Goal: Task Accomplishment & Management: Complete application form

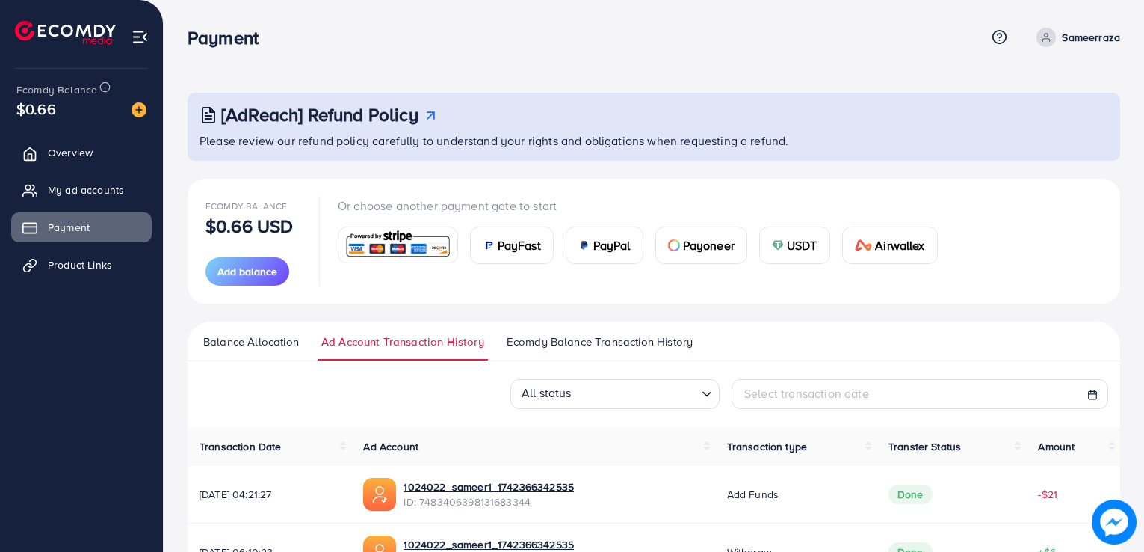
scroll to position [262, 0]
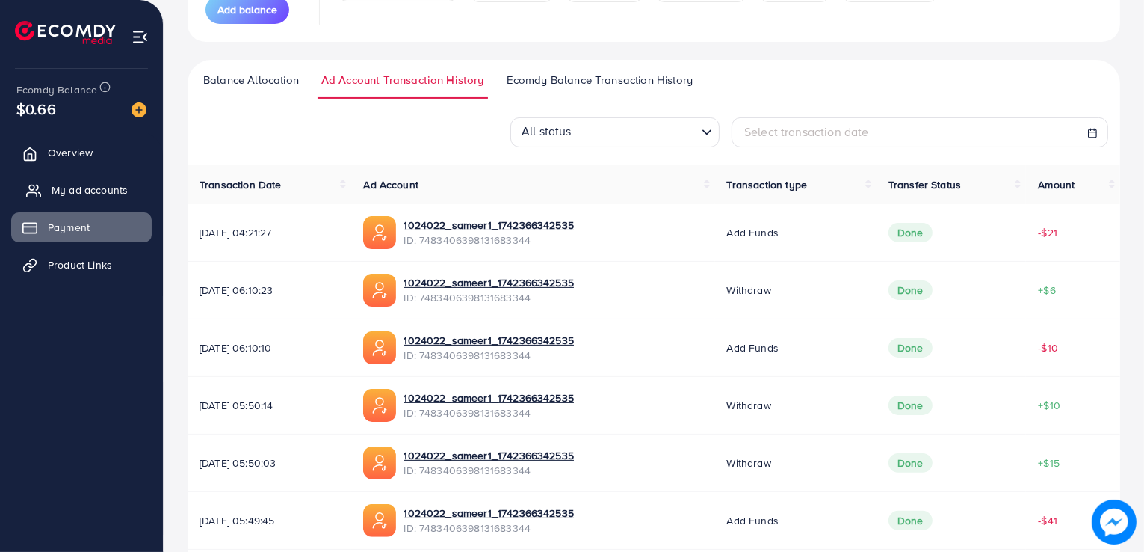
click at [86, 193] on span "My ad accounts" at bounding box center [90, 189] width 76 height 15
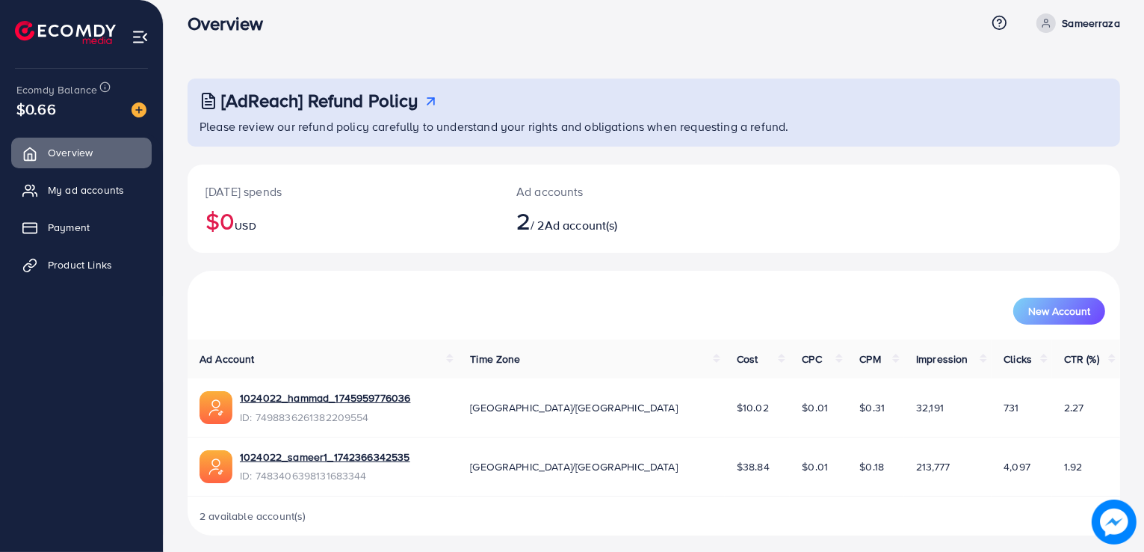
scroll to position [21, 0]
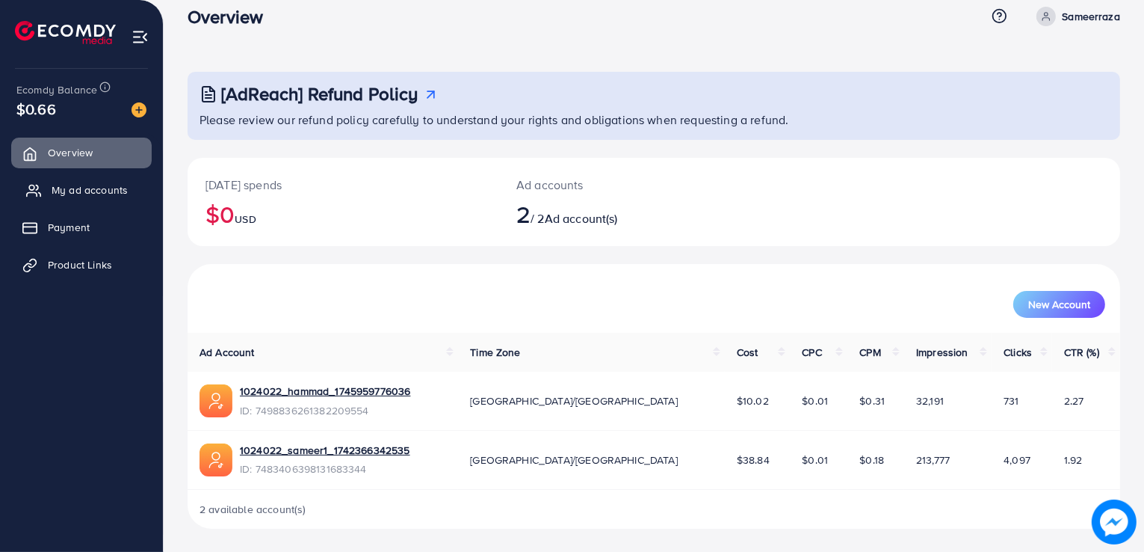
click at [129, 185] on link "My ad accounts" at bounding box center [81, 190] width 141 height 30
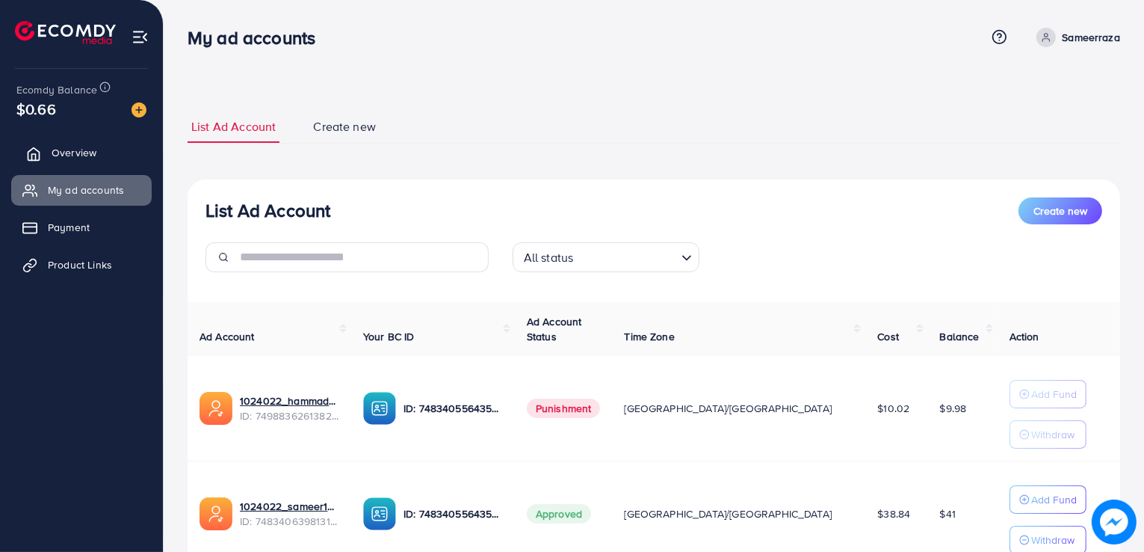
click at [92, 147] on span "Overview" at bounding box center [74, 152] width 45 height 15
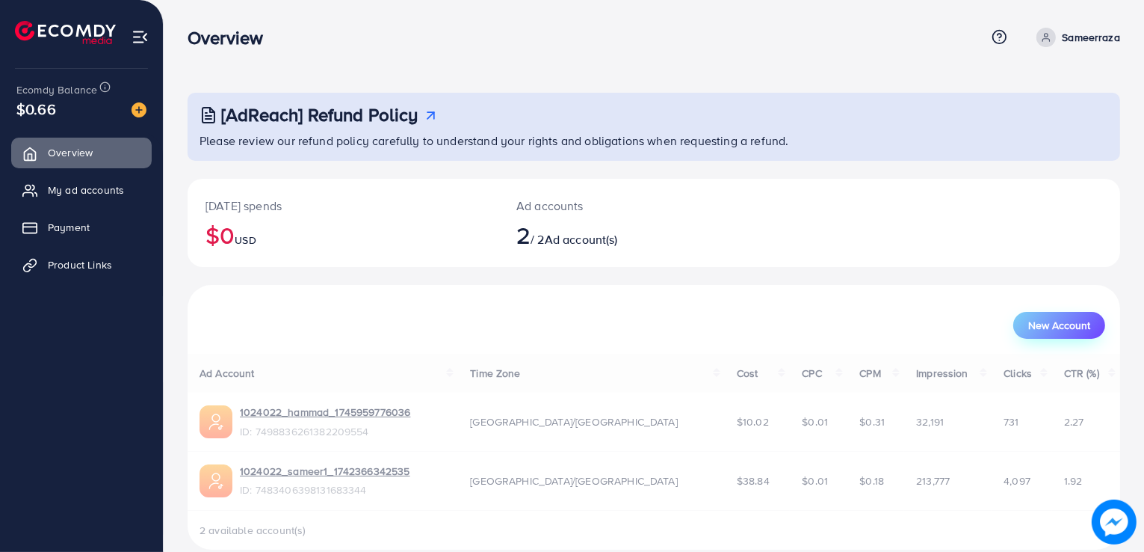
click at [1059, 336] on button "New Account" at bounding box center [1059, 325] width 92 height 27
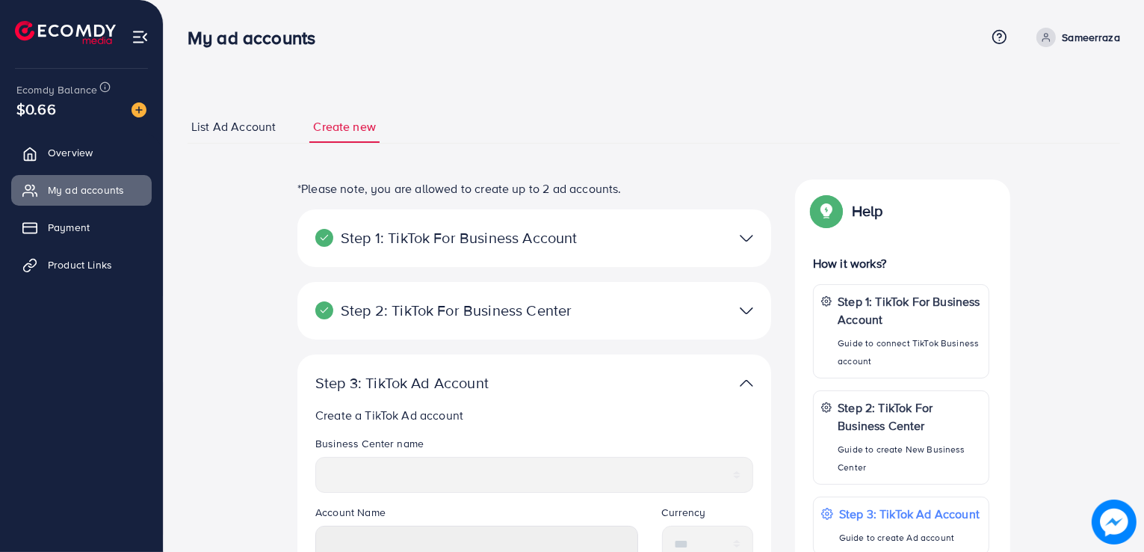
select select
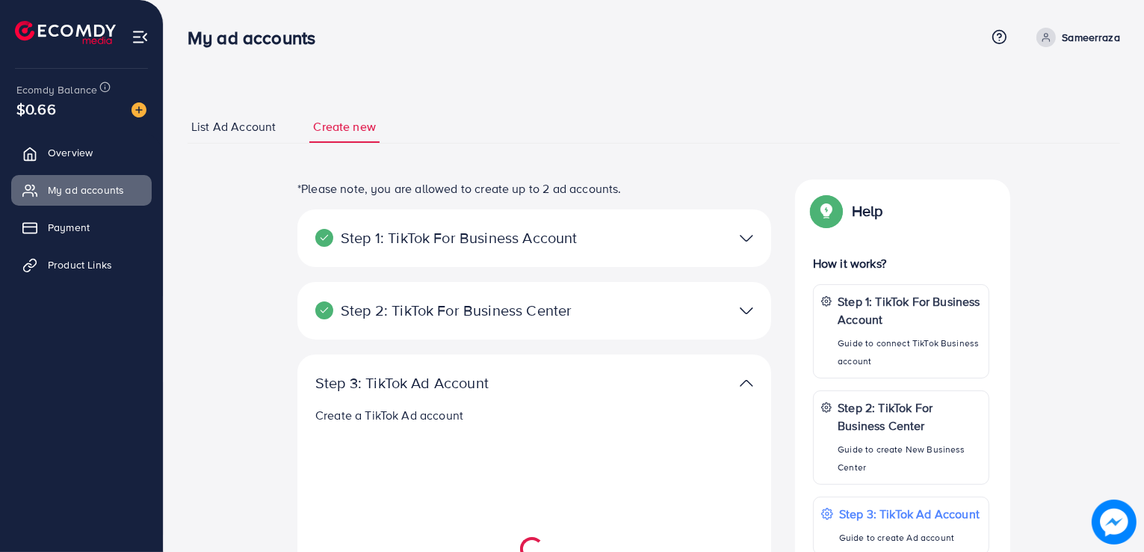
select select
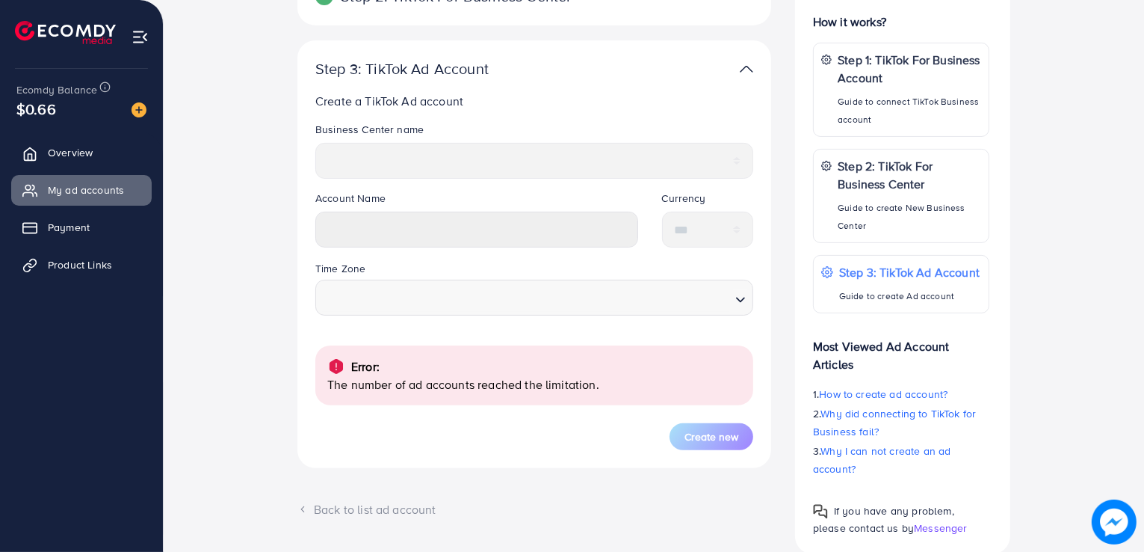
scroll to position [234, 0]
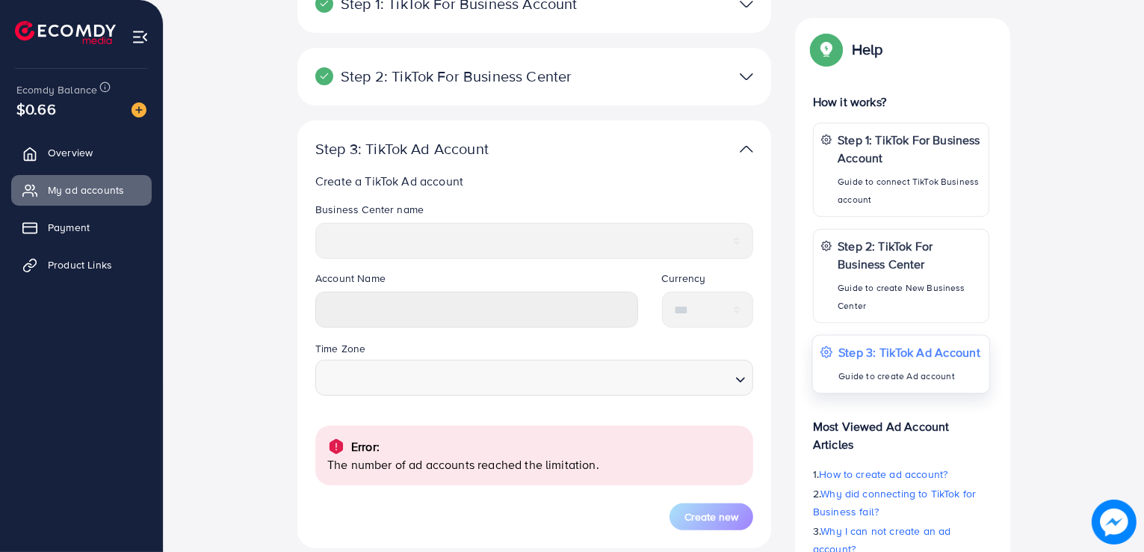
click at [892, 353] on p "Step 3: TikTok Ad Account" at bounding box center [910, 351] width 142 height 18
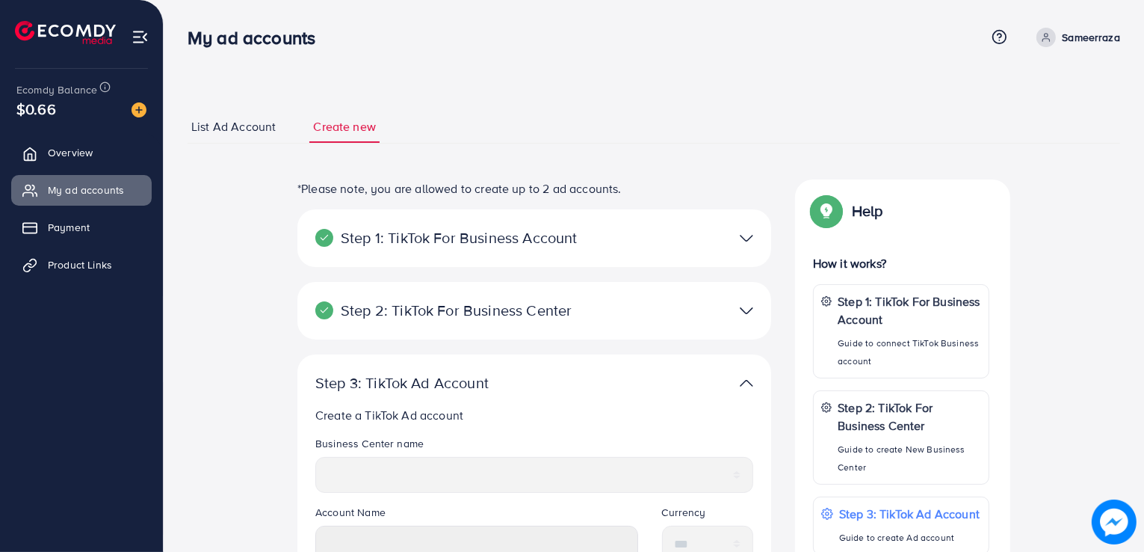
click at [742, 303] on img at bounding box center [746, 311] width 13 height 22
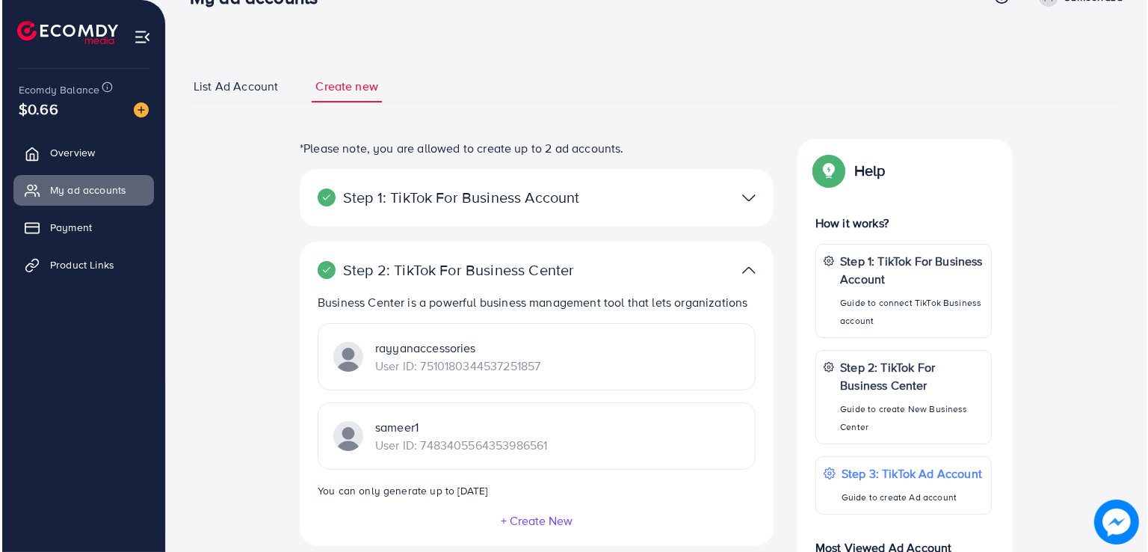
scroll to position [124, 0]
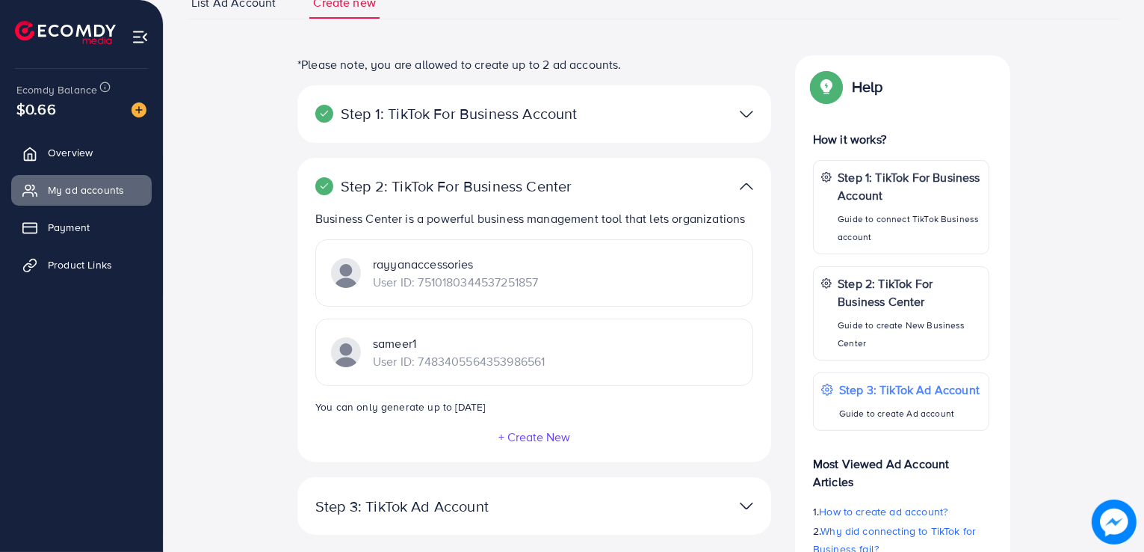
click at [537, 431] on button "+ Create New" at bounding box center [534, 436] width 73 height 13
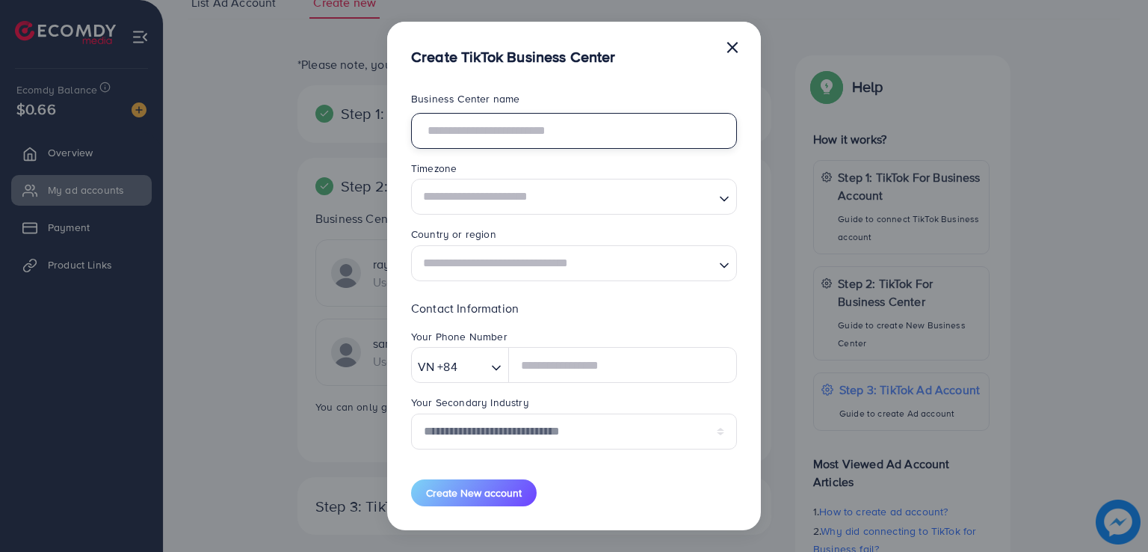
click at [667, 128] on input "text" at bounding box center [574, 131] width 326 height 36
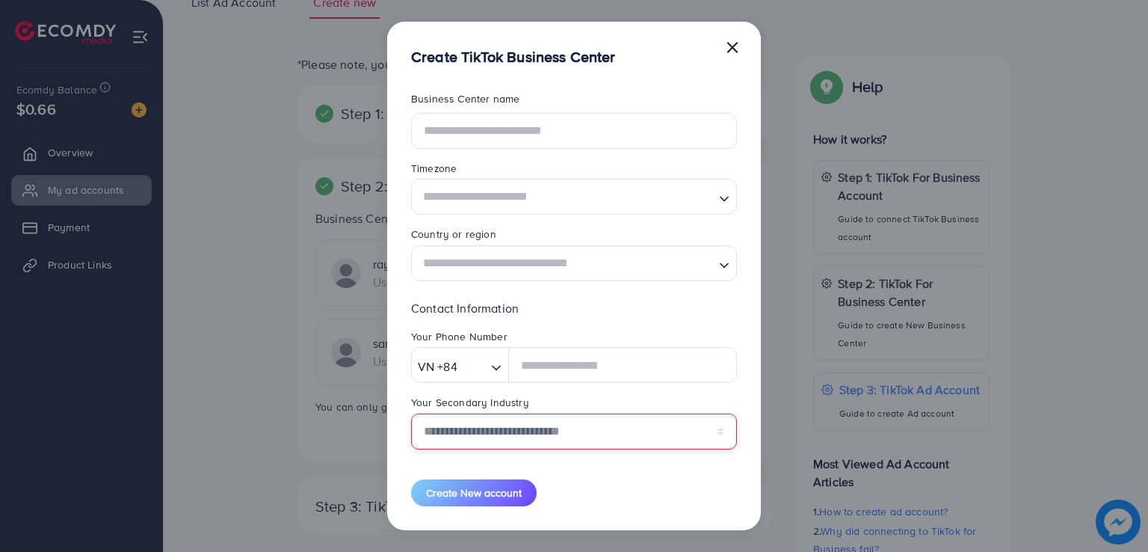
click at [641, 446] on select "**********" at bounding box center [574, 431] width 326 height 36
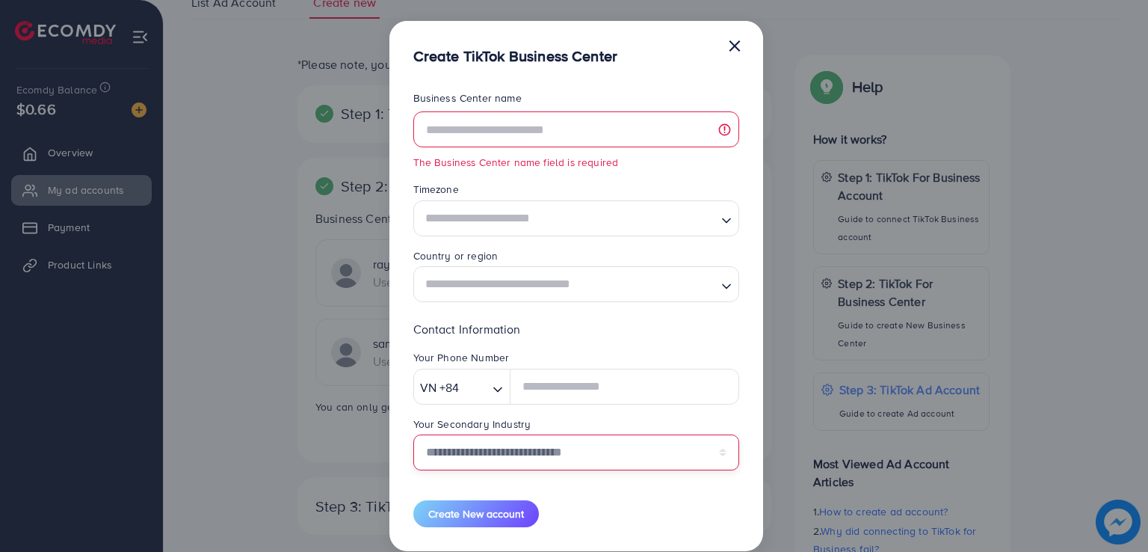
select select "******"
click at [413, 434] on select "**********" at bounding box center [576, 452] width 326 height 36
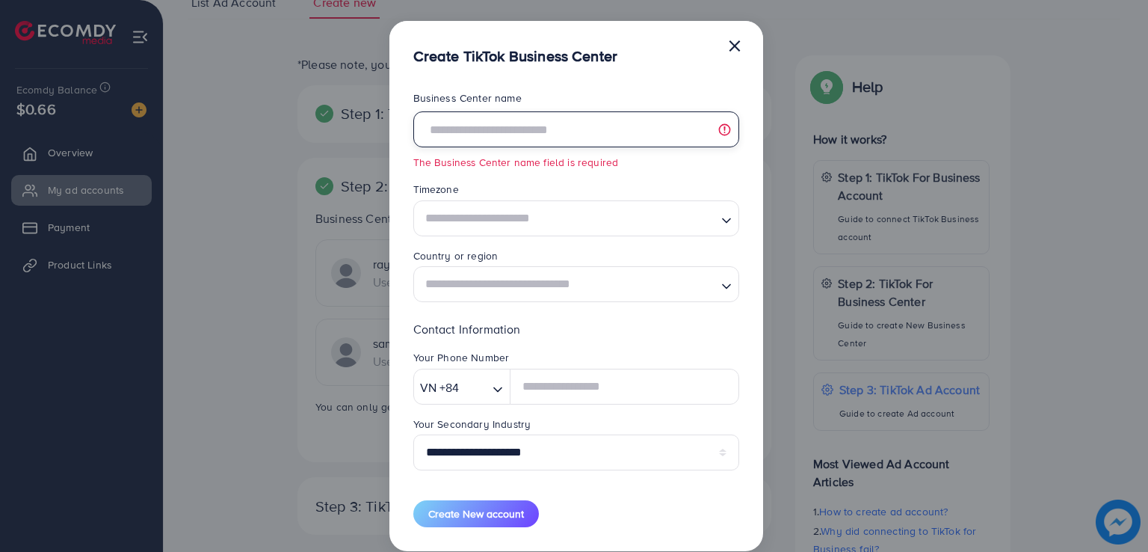
click at [588, 133] on input "text" at bounding box center [576, 129] width 326 height 36
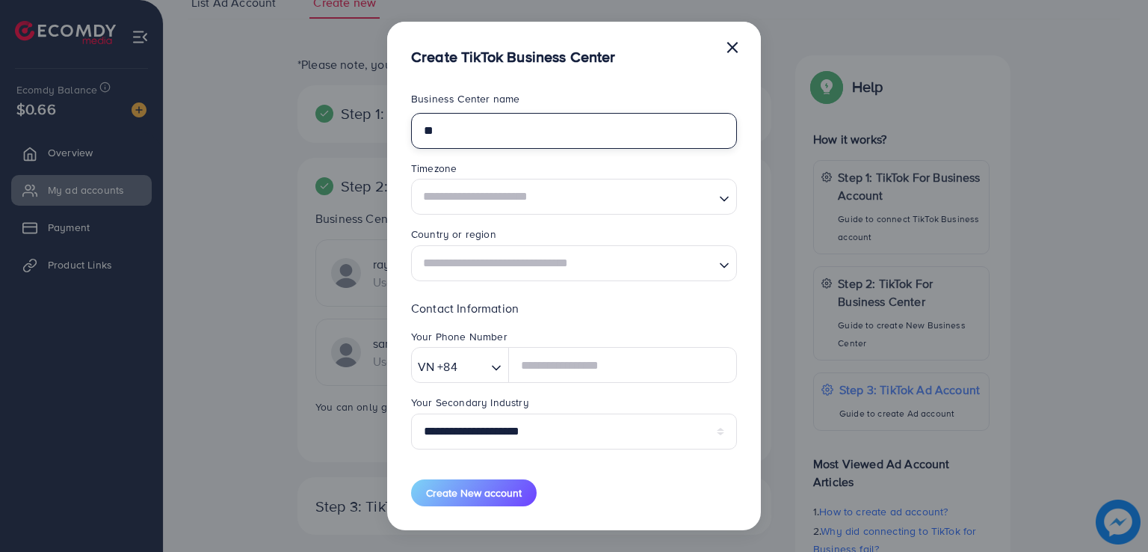
type input "*"
type input "**********"
click at [567, 213] on div "Loading..." at bounding box center [574, 197] width 326 height 36
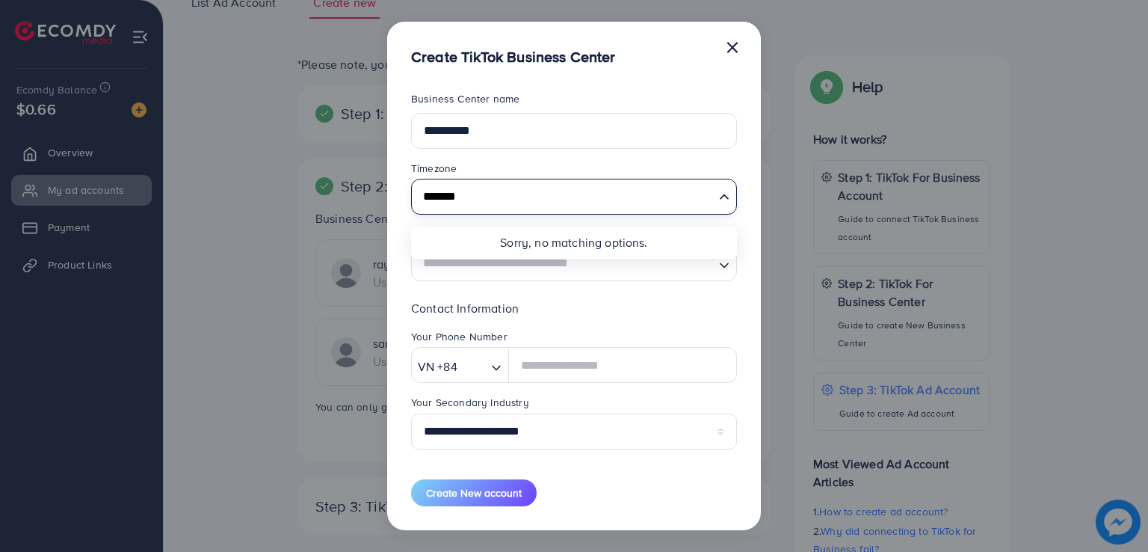
click at [698, 188] on input "*******" at bounding box center [565, 197] width 295 height 28
type input "*******"
click at [725, 196] on polyline "Search for option" at bounding box center [723, 197] width 7 height 4
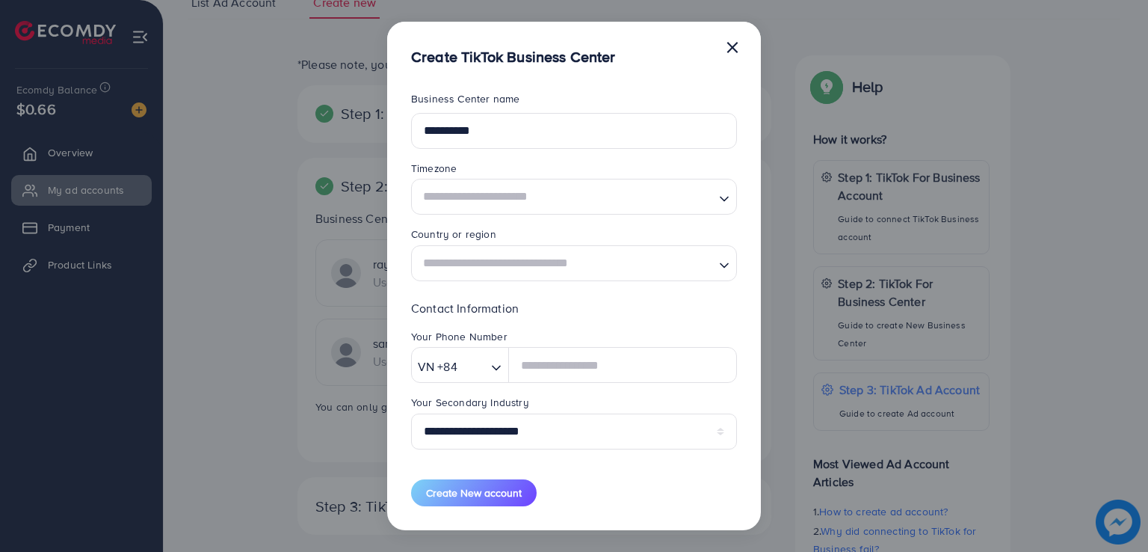
click at [717, 205] on icon "Search for option" at bounding box center [724, 198] width 15 height 15
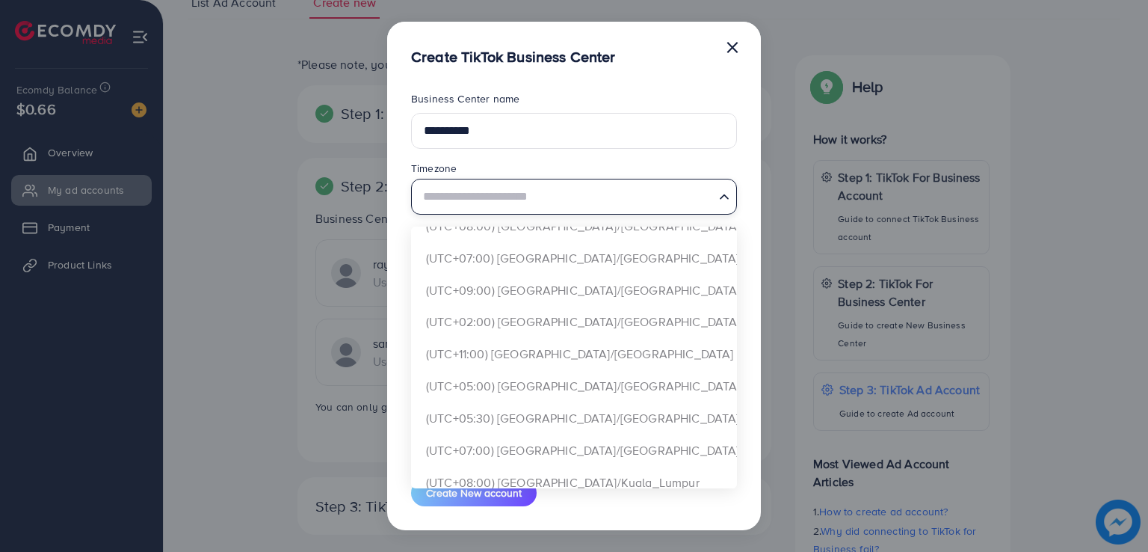
scroll to position [2129, 0]
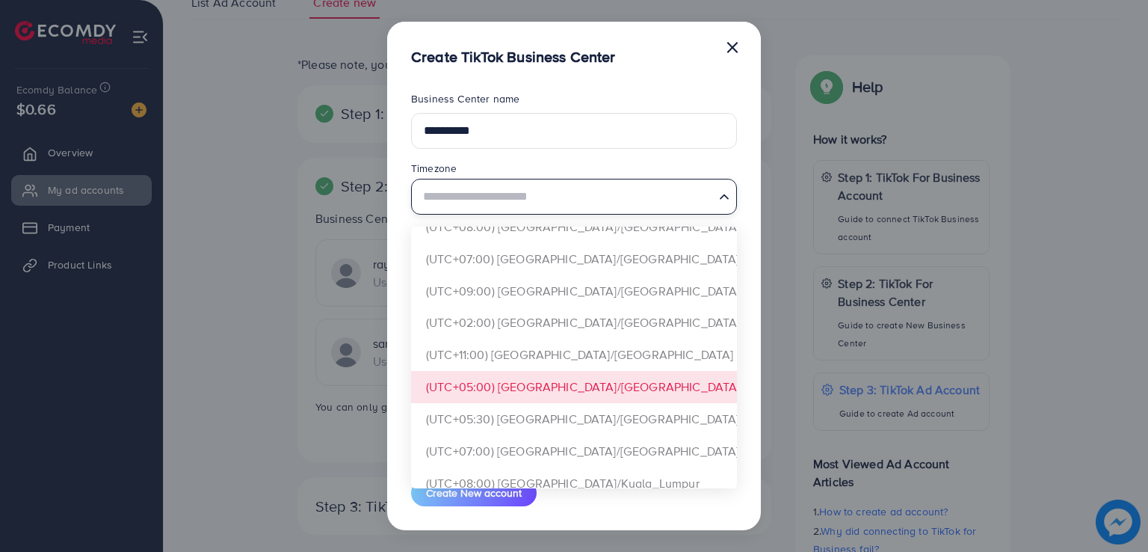
click at [600, 390] on form "**********" at bounding box center [574, 298] width 326 height 414
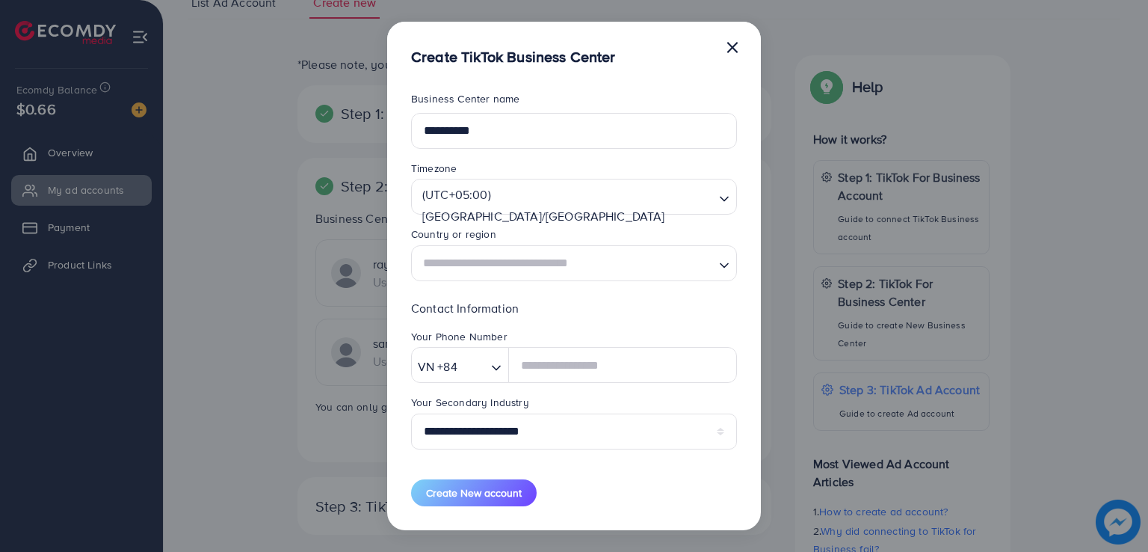
click at [679, 264] on input "Search for option" at bounding box center [565, 263] width 295 height 28
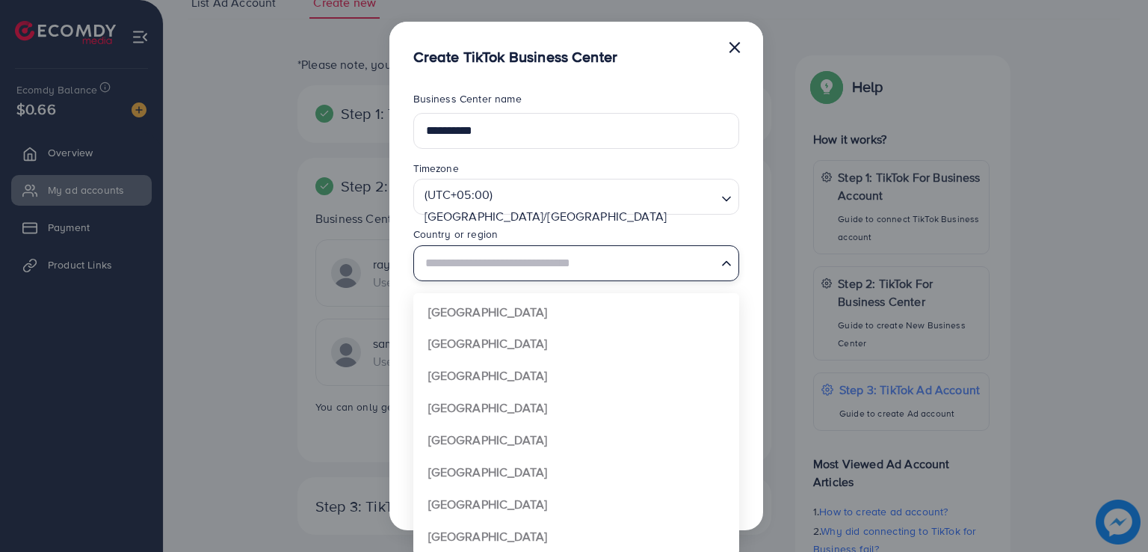
scroll to position [1115, 0]
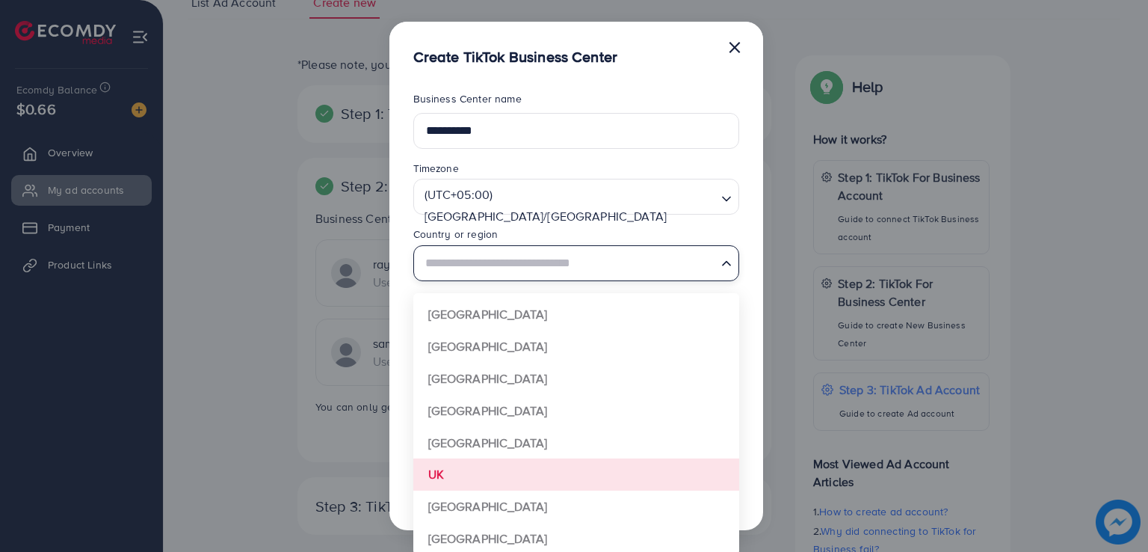
click at [563, 478] on form "**********" at bounding box center [576, 298] width 326 height 414
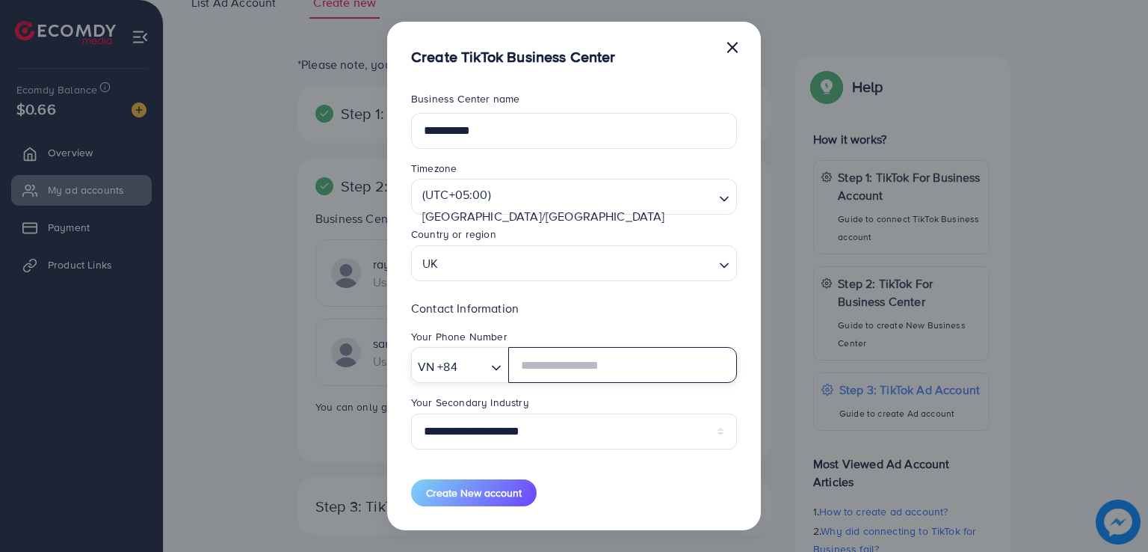
click at [483, 370] on input "Search for option" at bounding box center [473, 365] width 23 height 23
type input "**"
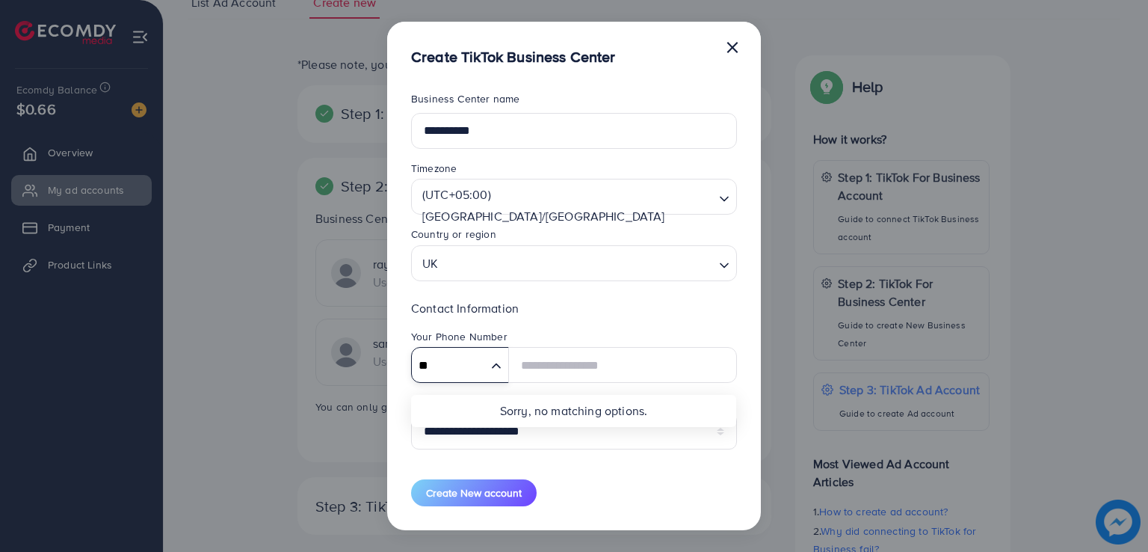
click at [581, 300] on p "Contact Information" at bounding box center [574, 308] width 326 height 18
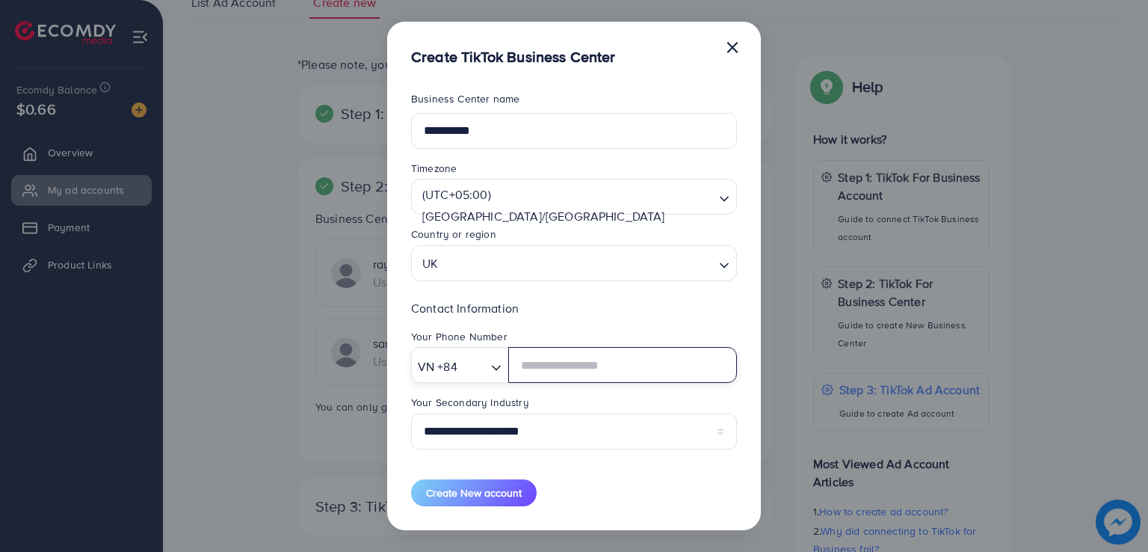
click at [472, 380] on div "VN +84 Loading..." at bounding box center [460, 365] width 98 height 36
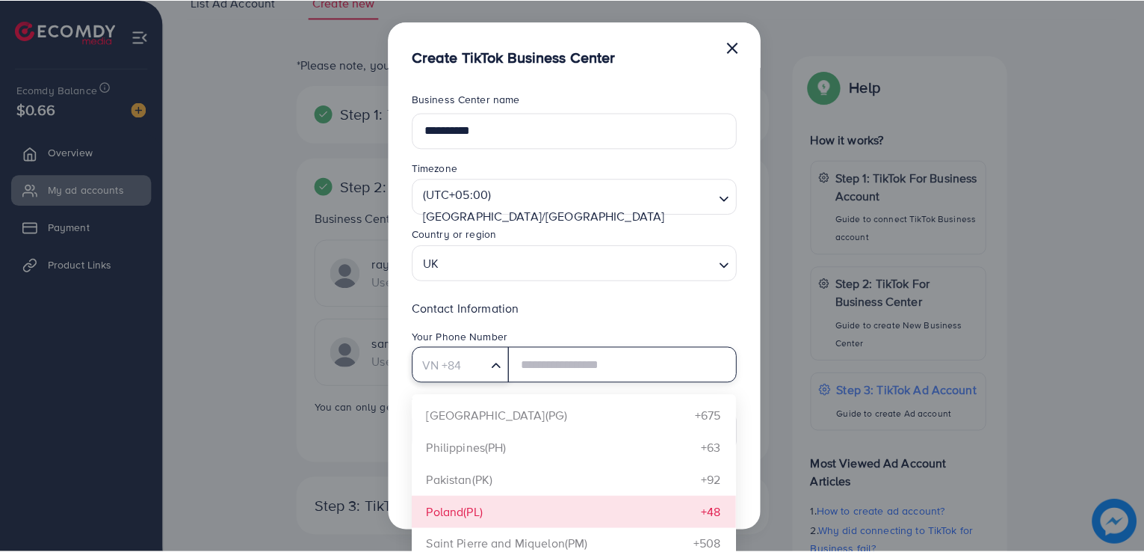
scroll to position [5235, 0]
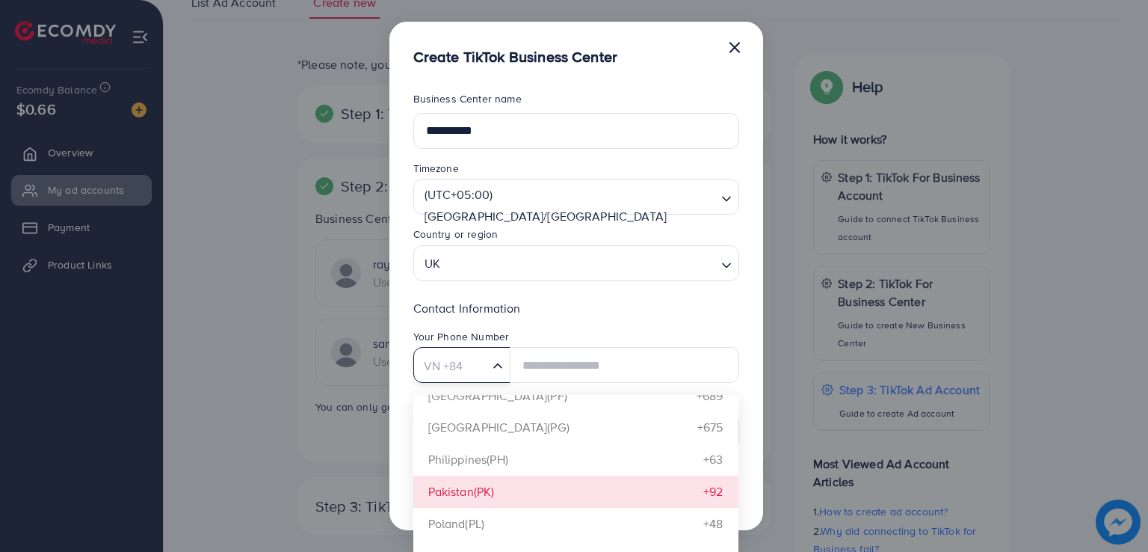
click at [541, 496] on form "**********" at bounding box center [576, 298] width 326 height 414
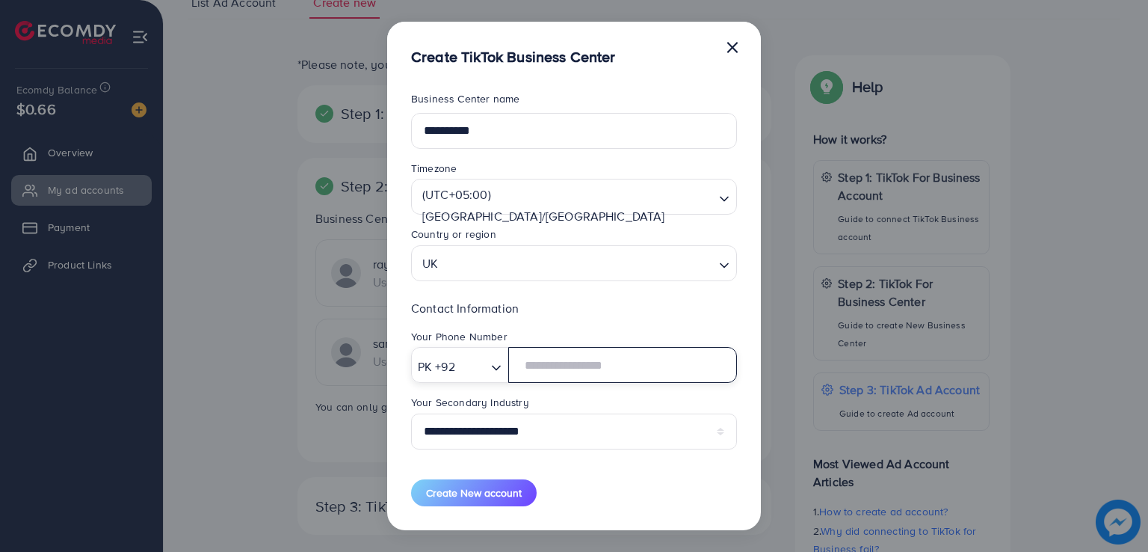
click at [611, 359] on input "text" at bounding box center [622, 365] width 229 height 36
type input "*"
type input "**********"
click at [635, 323] on div "**********" at bounding box center [574, 380] width 326 height 162
click at [468, 496] on span "Create New account" at bounding box center [474, 492] width 96 height 15
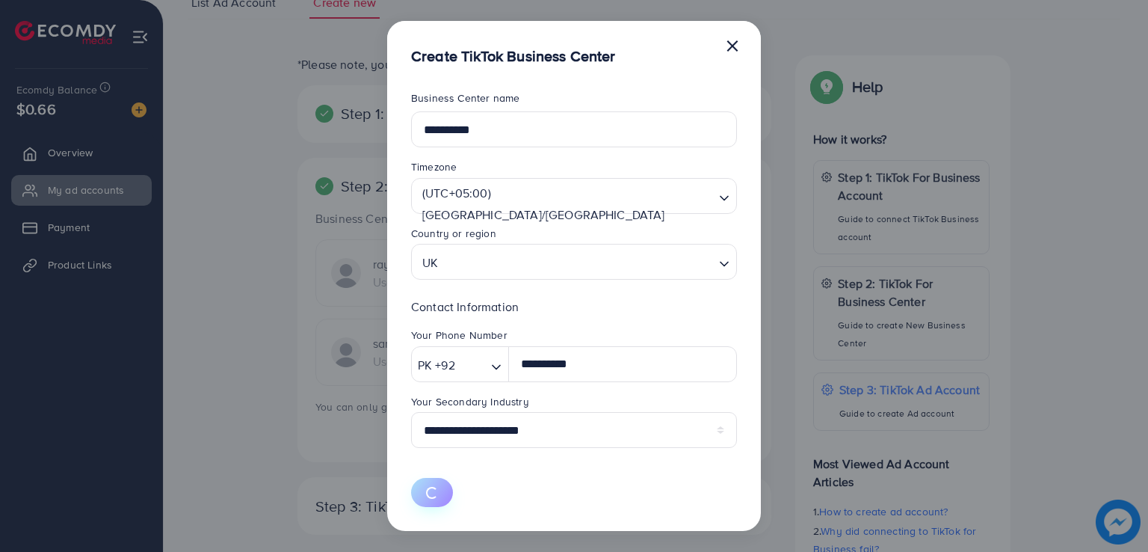
select select
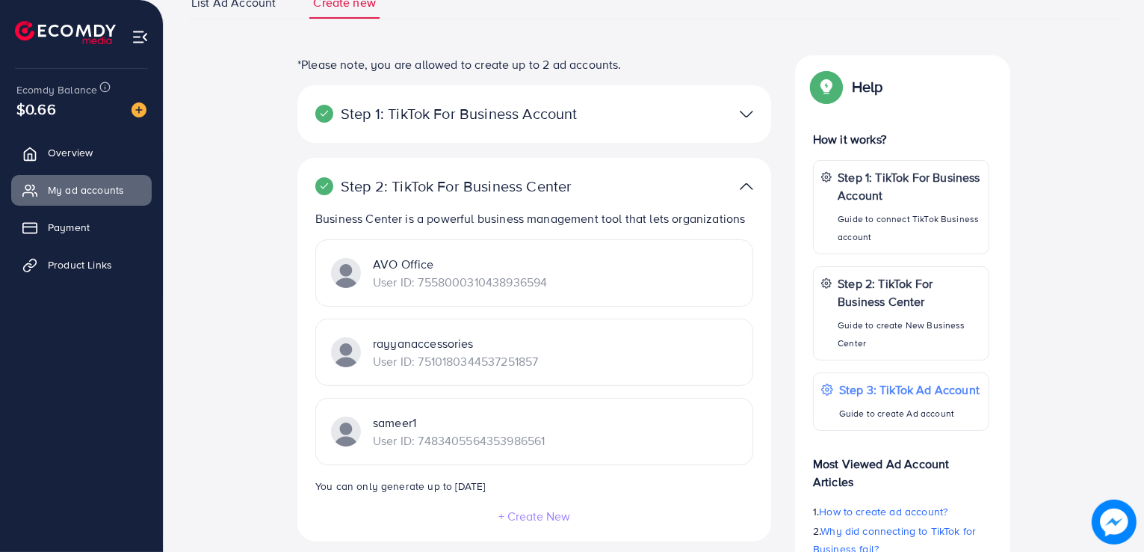
click at [620, 274] on div "AVO Office User ID: 7558000310438936594" at bounding box center [534, 272] width 438 height 67
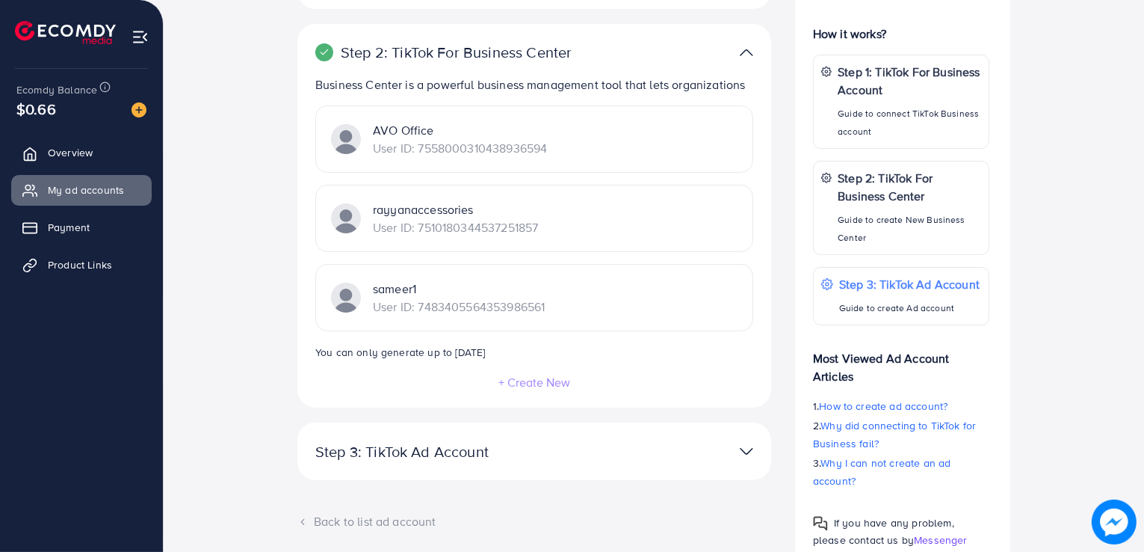
scroll to position [313, 0]
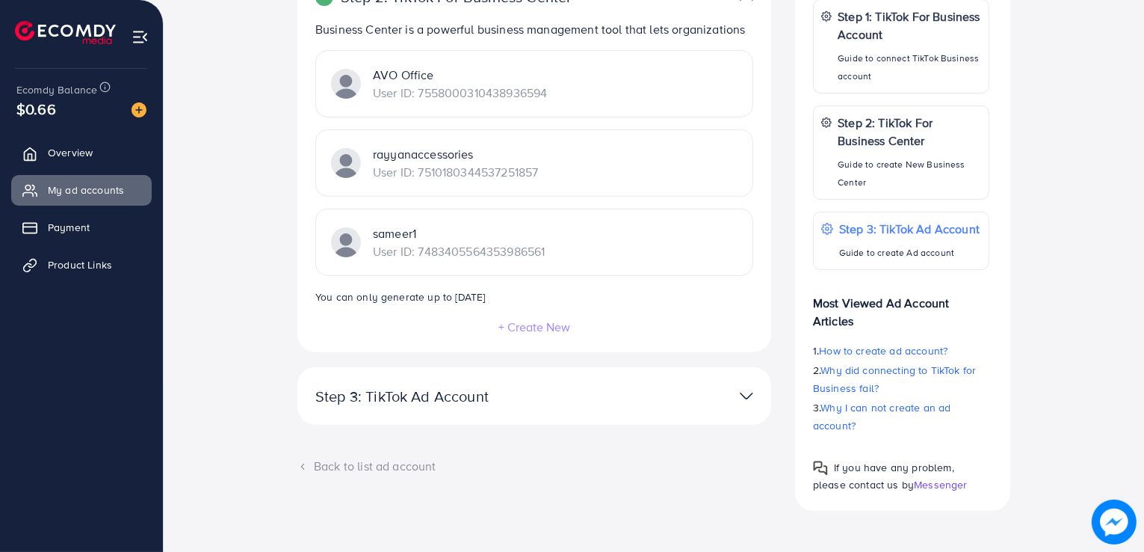
click at [747, 395] on img at bounding box center [746, 396] width 13 height 22
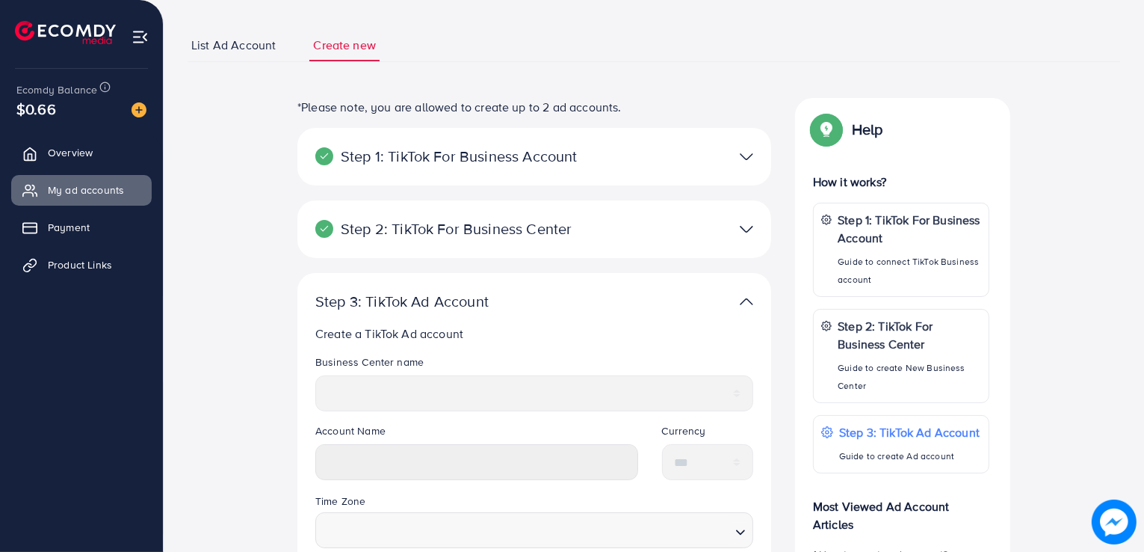
scroll to position [25, 0]
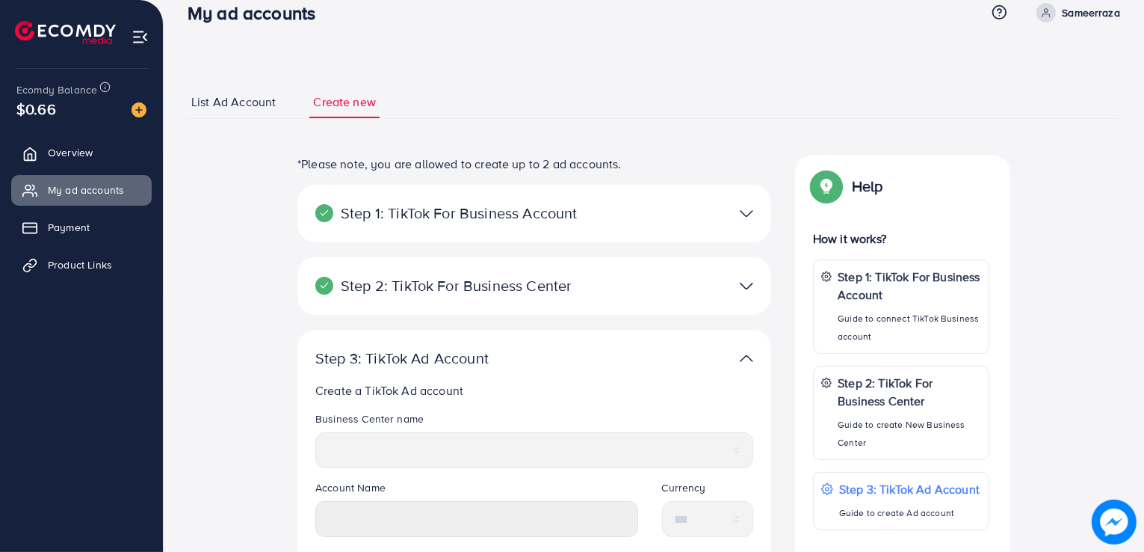
click at [748, 209] on img at bounding box center [746, 214] width 13 height 22
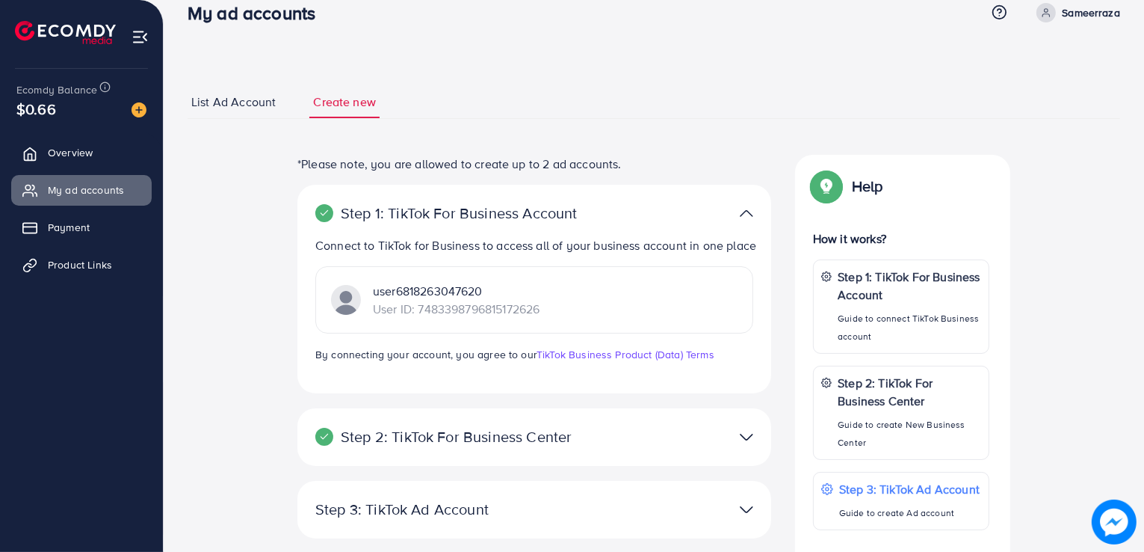
click at [481, 300] on p "user6818263047620" at bounding box center [456, 291] width 167 height 18
click at [417, 300] on p "user6818263047620" at bounding box center [456, 291] width 167 height 18
click at [744, 204] on img at bounding box center [746, 214] width 13 height 22
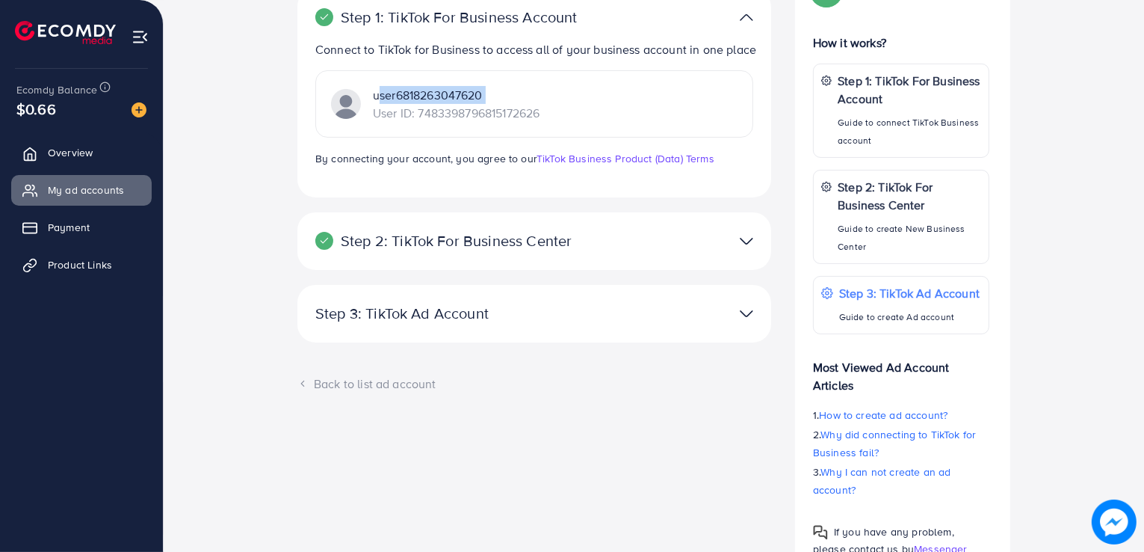
scroll to position [210, 0]
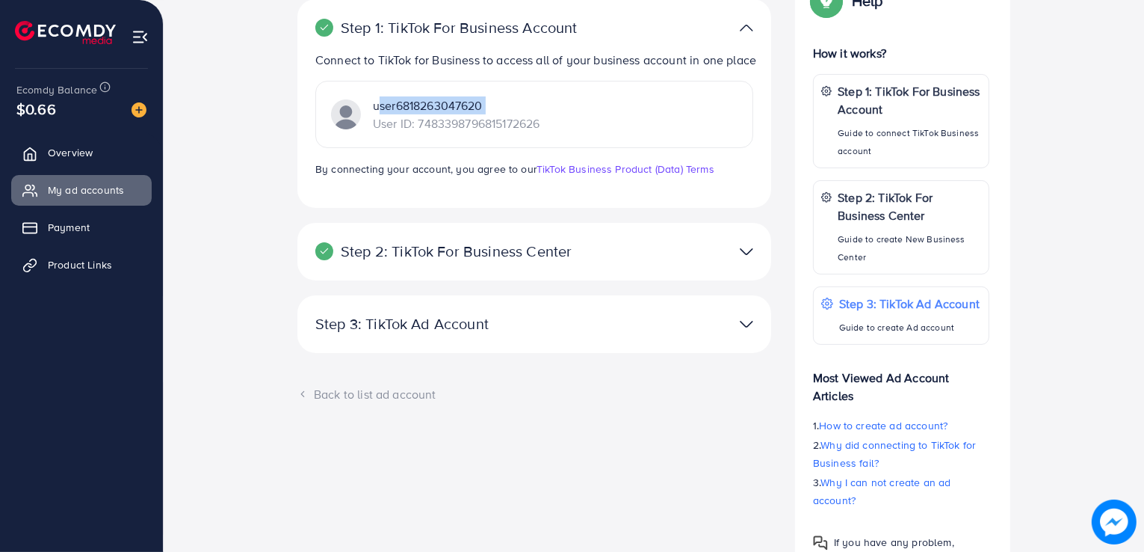
click at [738, 262] on div at bounding box center [688, 252] width 154 height 22
click at [747, 262] on img at bounding box center [746, 252] width 13 height 22
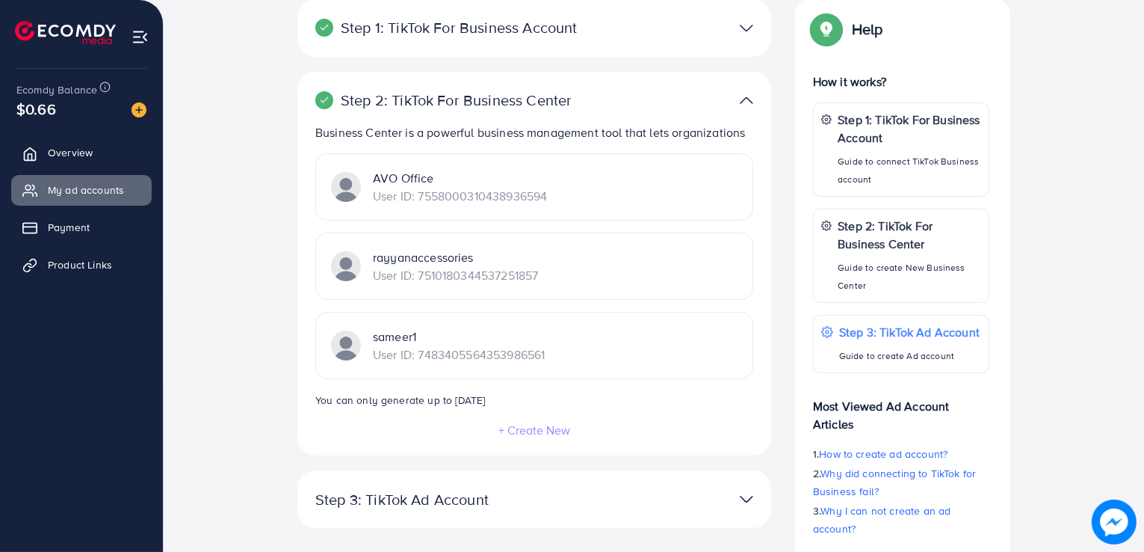
click at [402, 255] on p "rayyanaccessories" at bounding box center [455, 257] width 165 height 18
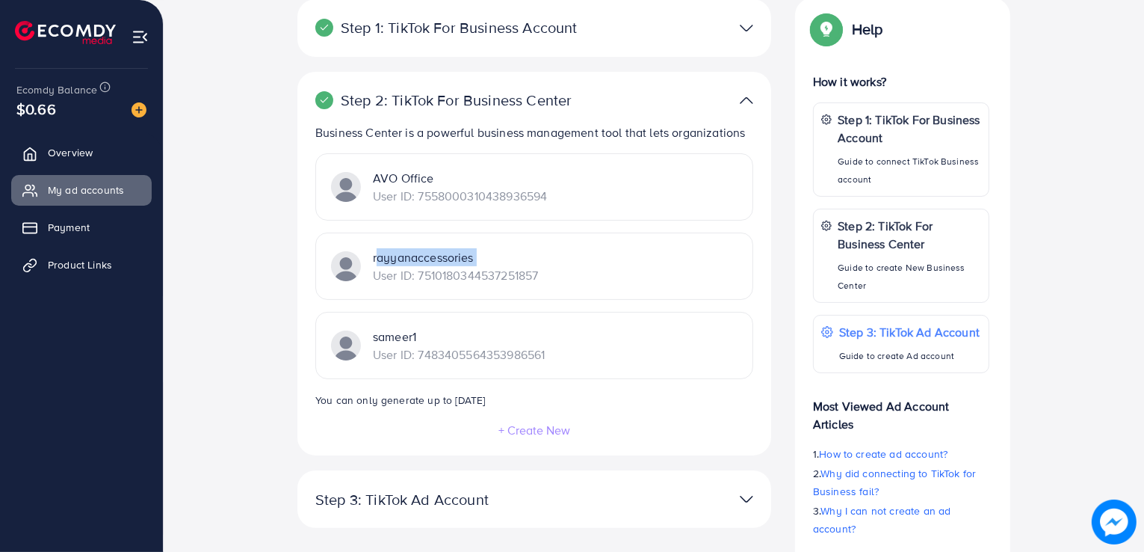
click at [402, 255] on p "rayyanaccessories" at bounding box center [455, 257] width 165 height 18
click at [475, 272] on p "User ID: 7510180344537251857" at bounding box center [455, 275] width 165 height 18
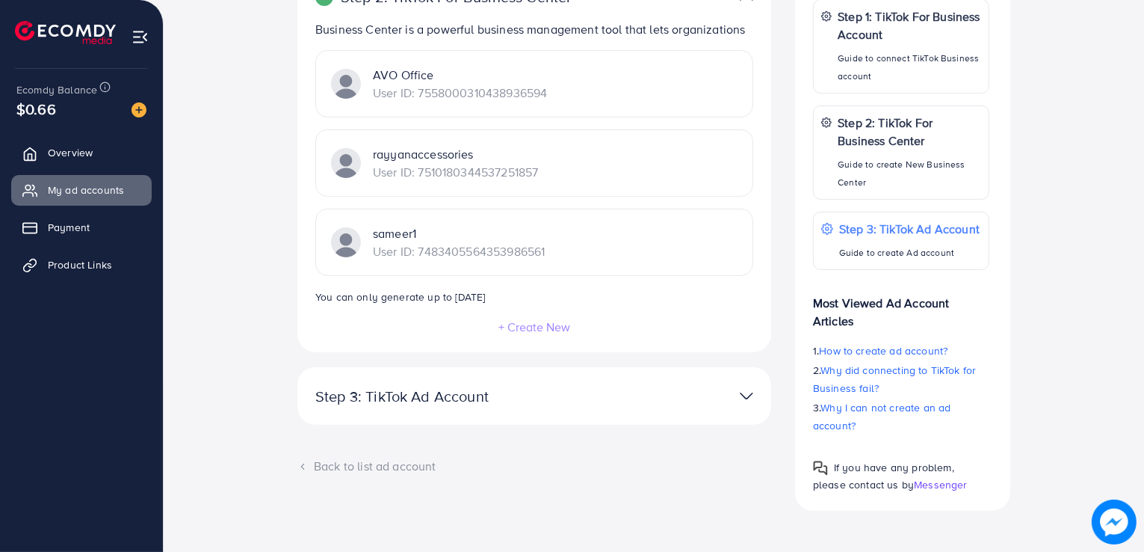
click at [741, 388] on img at bounding box center [746, 396] width 13 height 22
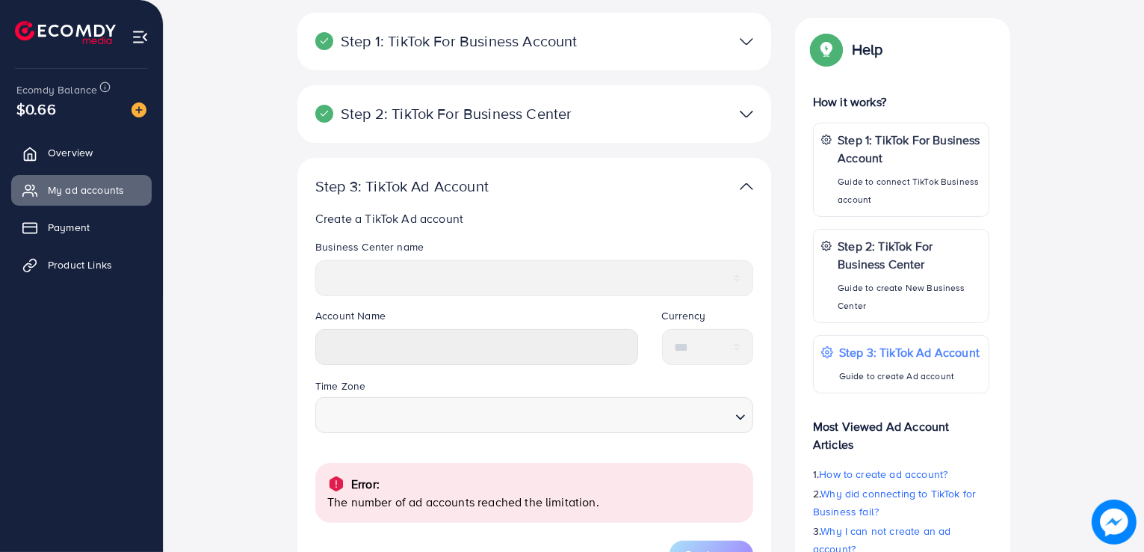
scroll to position [0, 0]
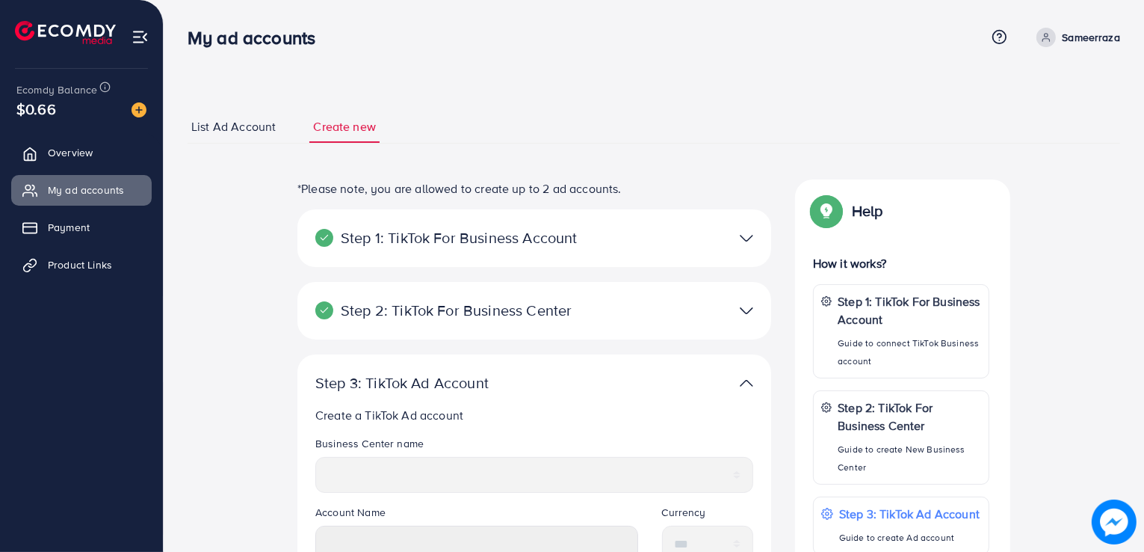
click at [1044, 34] on icon at bounding box center [1046, 37] width 10 height 10
click at [1025, 80] on span "Profile" at bounding box center [1027, 89] width 34 height 18
select select "********"
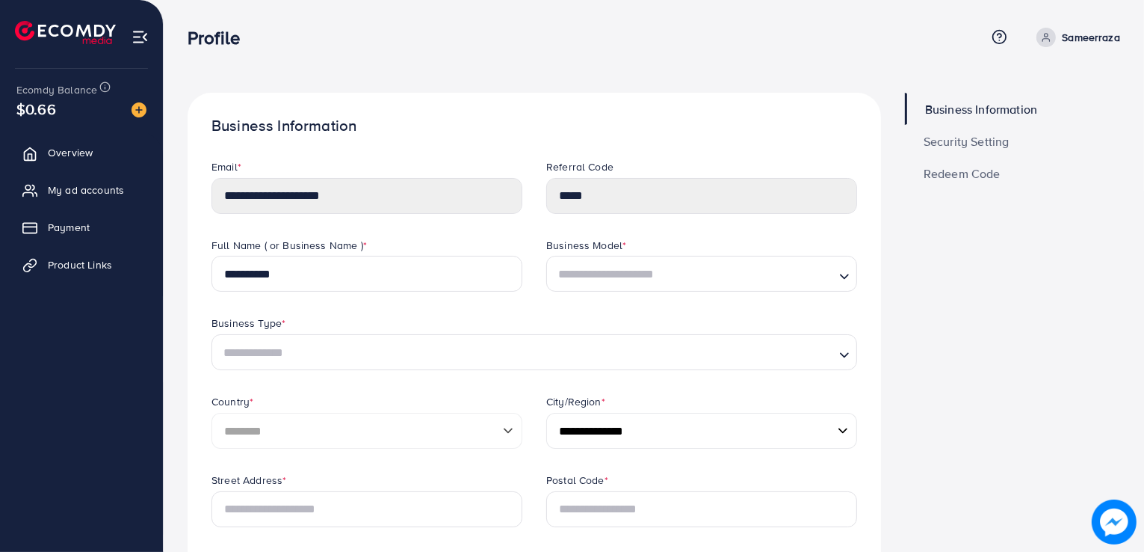
click at [141, 42] on img at bounding box center [140, 36] width 17 height 17
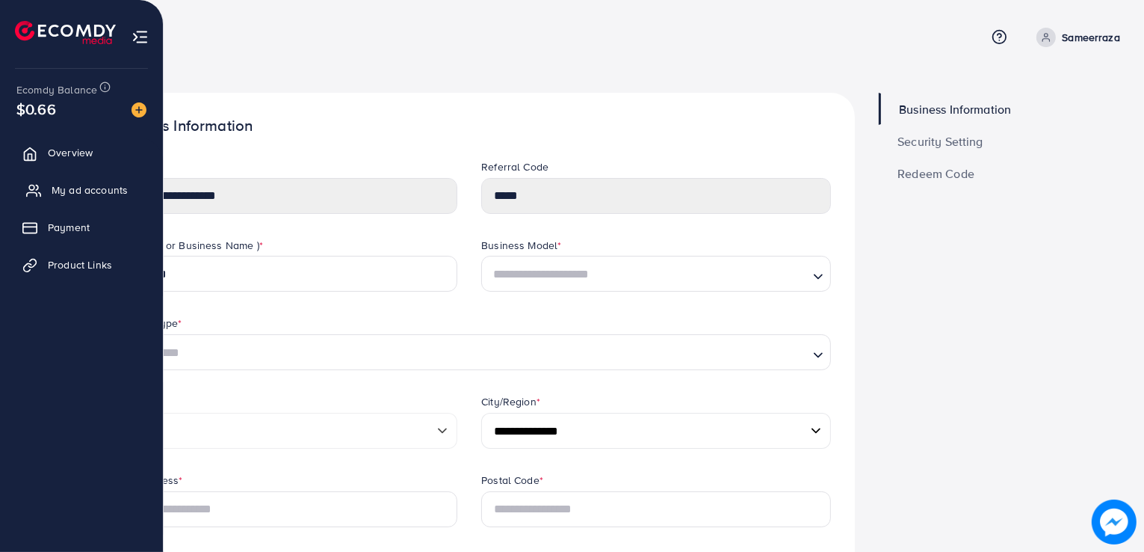
click at [54, 190] on span "My ad accounts" at bounding box center [90, 189] width 76 height 15
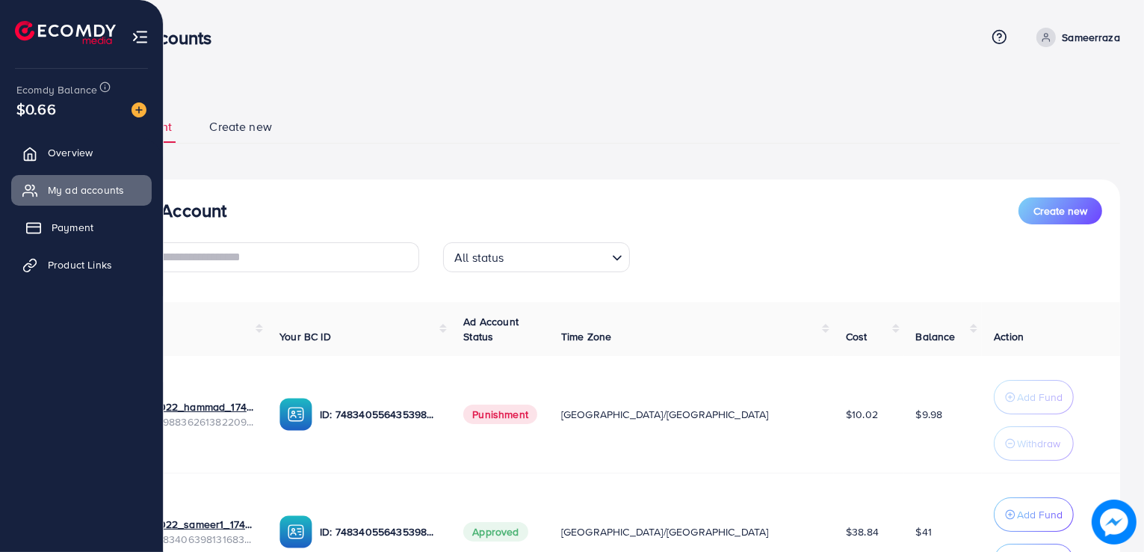
click at [81, 234] on span "Payment" at bounding box center [73, 227] width 42 height 15
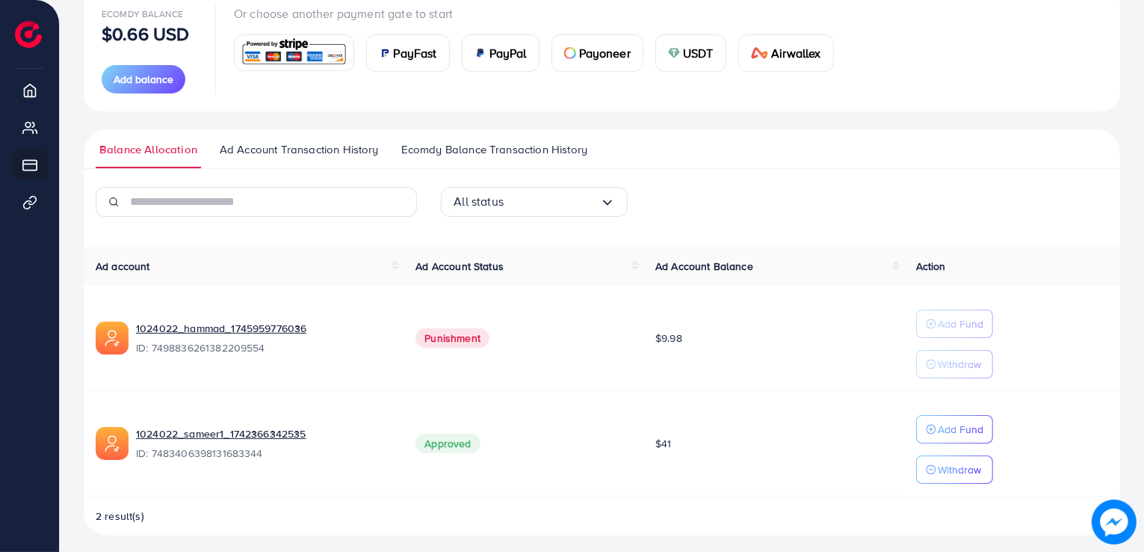
scroll to position [198, 0]
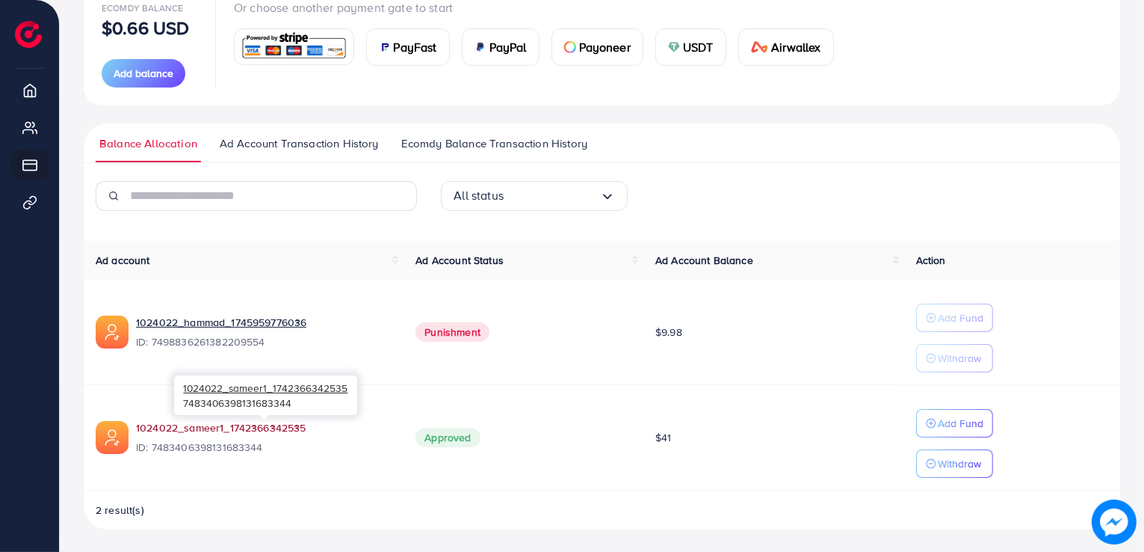
click at [223, 427] on link "1024022_sameer1_1742366342535" at bounding box center [221, 427] width 170 height 15
